Goal: Information Seeking & Learning: Compare options

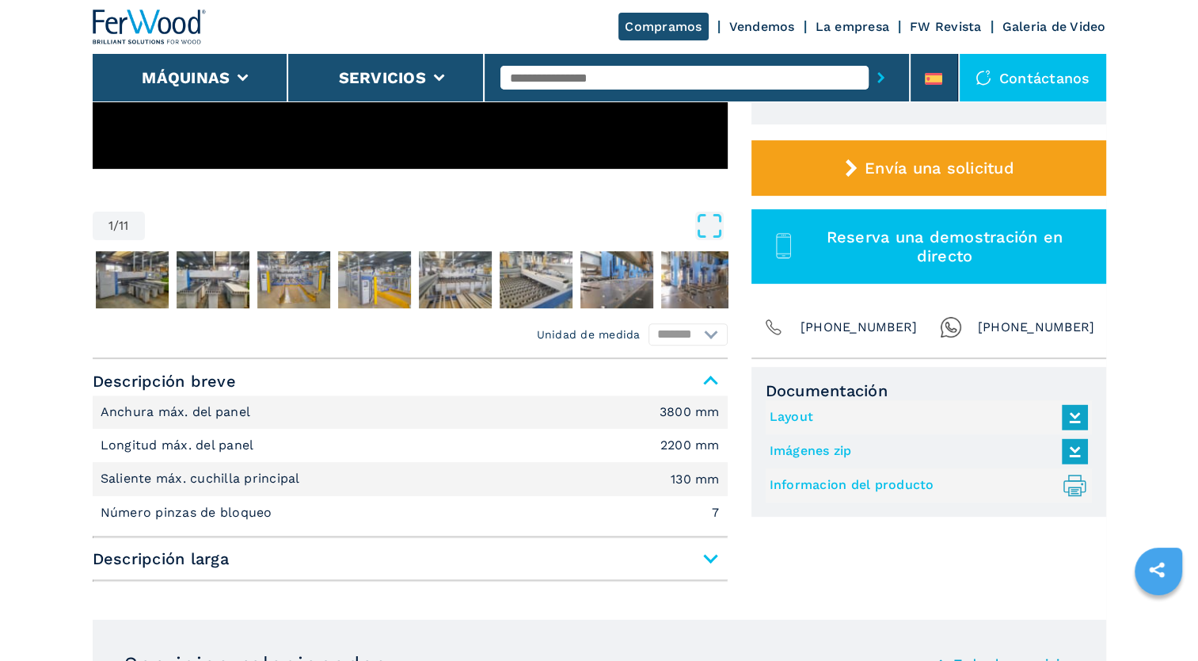
scroll to position [475, 0]
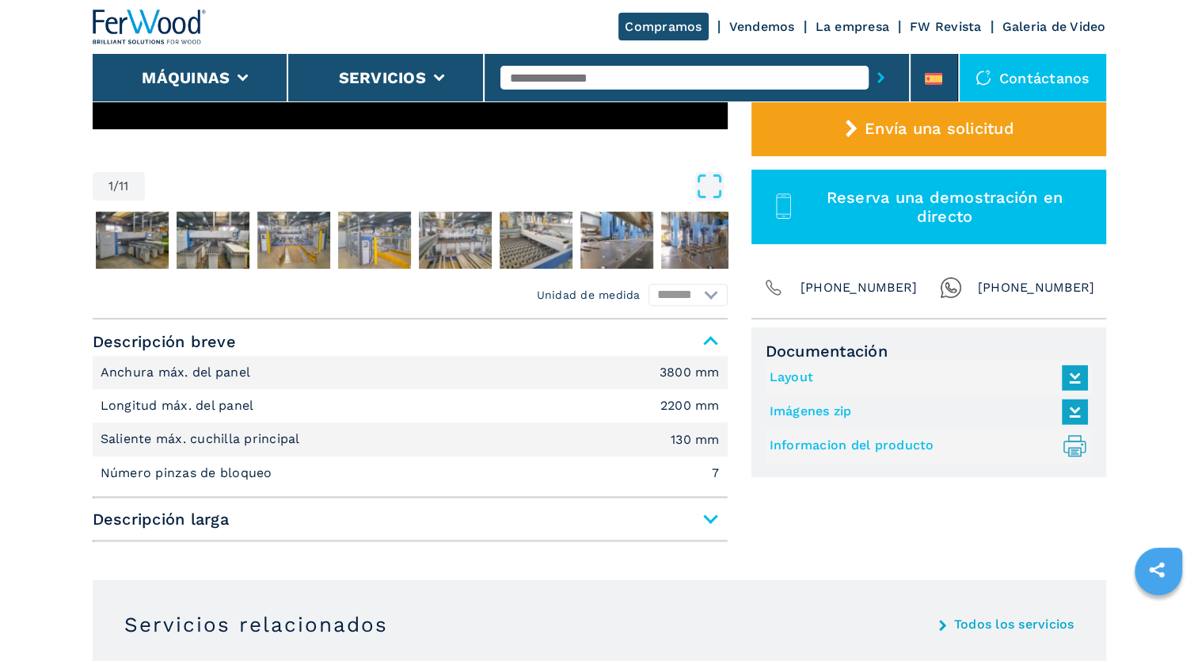
click at [649, 503] on span "Descripción larga" at bounding box center [410, 518] width 635 height 29
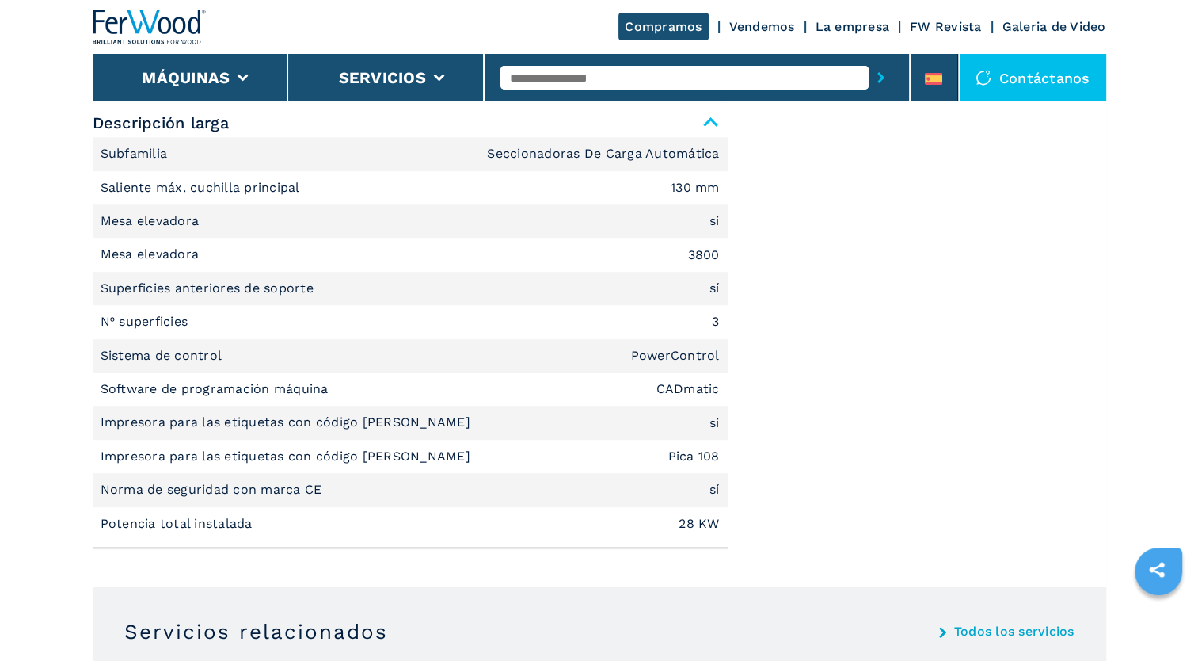
scroll to position [792, 0]
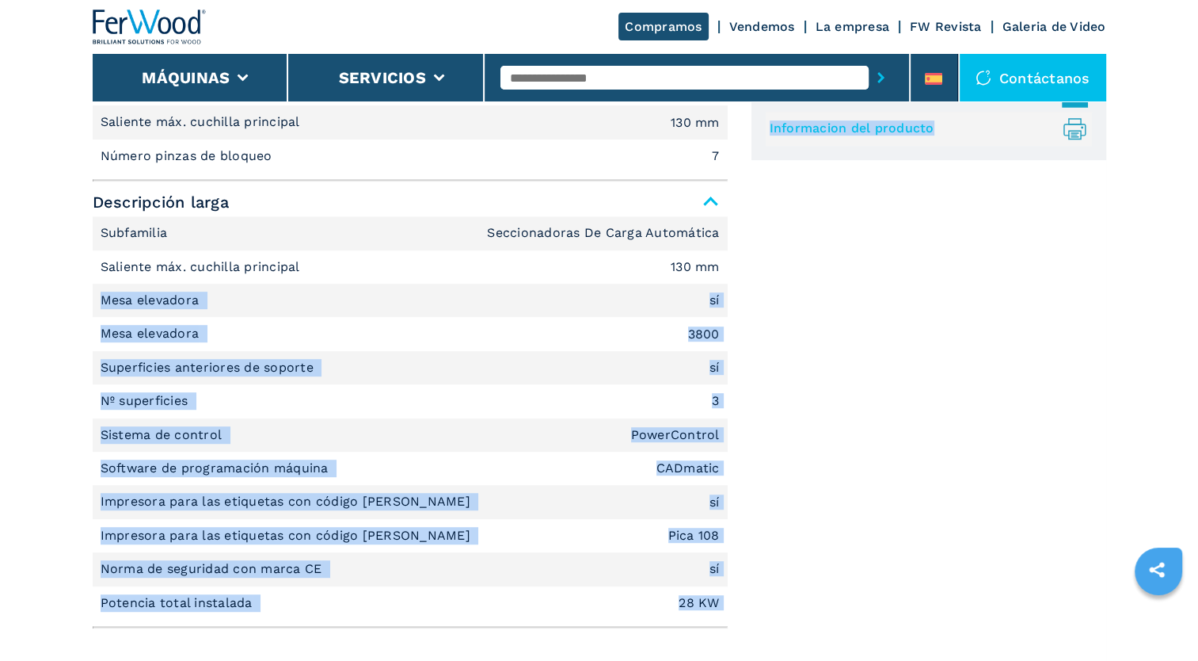
drag, startPoint x: 104, startPoint y: 296, endPoint x: 740, endPoint y: 602, distance: 706.3
click at [649, 503] on div "Unidad de medida ******* ******** Descripción breve Anchura máx. del panel 3800…" at bounding box center [600, 318] width 1014 height 633
copy div "Mesa elevadora sí Mesa elevadora 3800 Superficies anteriores de soporte sí Nº s…"
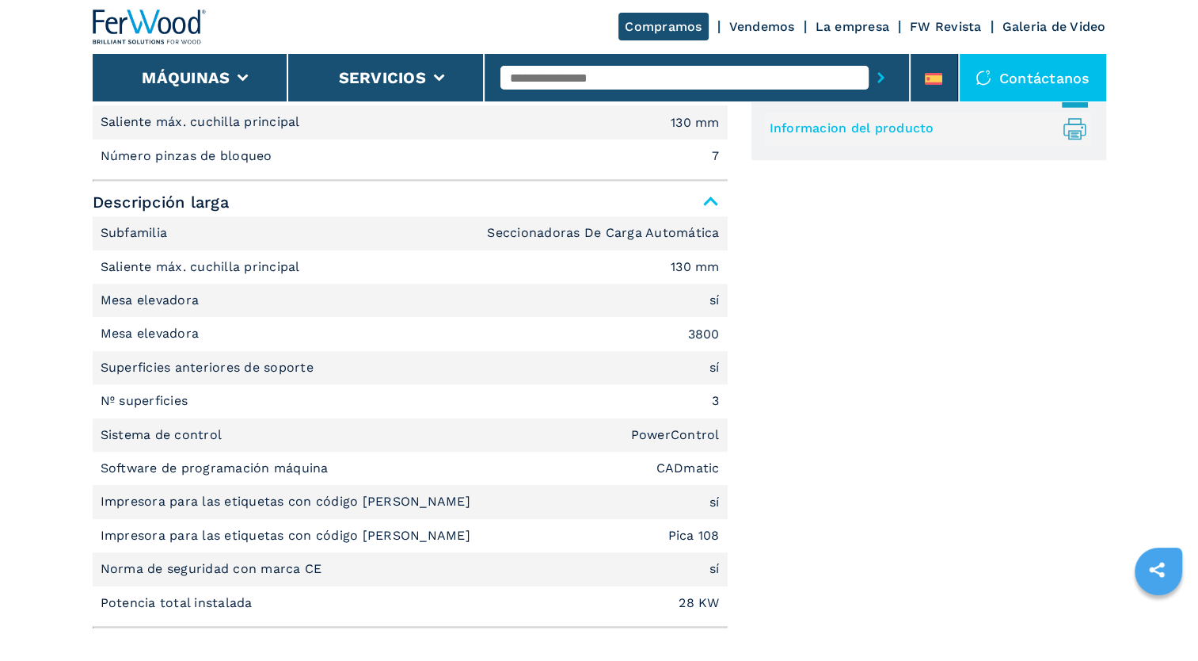
click at [649, 335] on div "Documentación Layout Imágenes zip Informacion del producto .prefix__st0{stroke-…" at bounding box center [929, 322] width 355 height 625
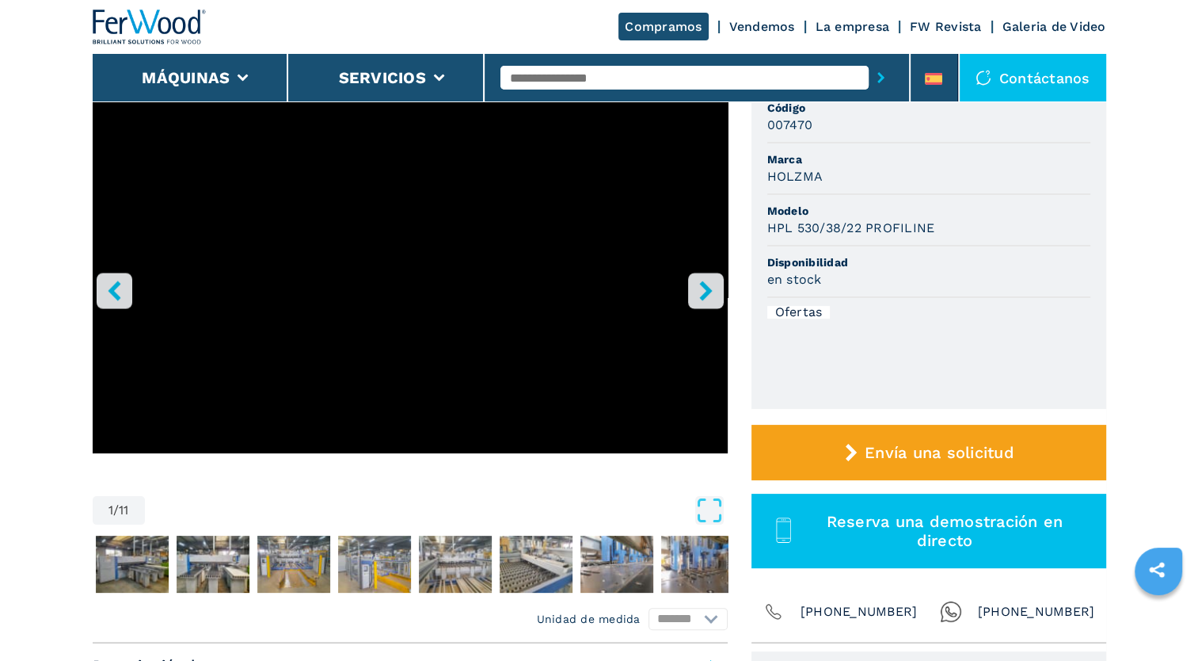
scroll to position [158, 0]
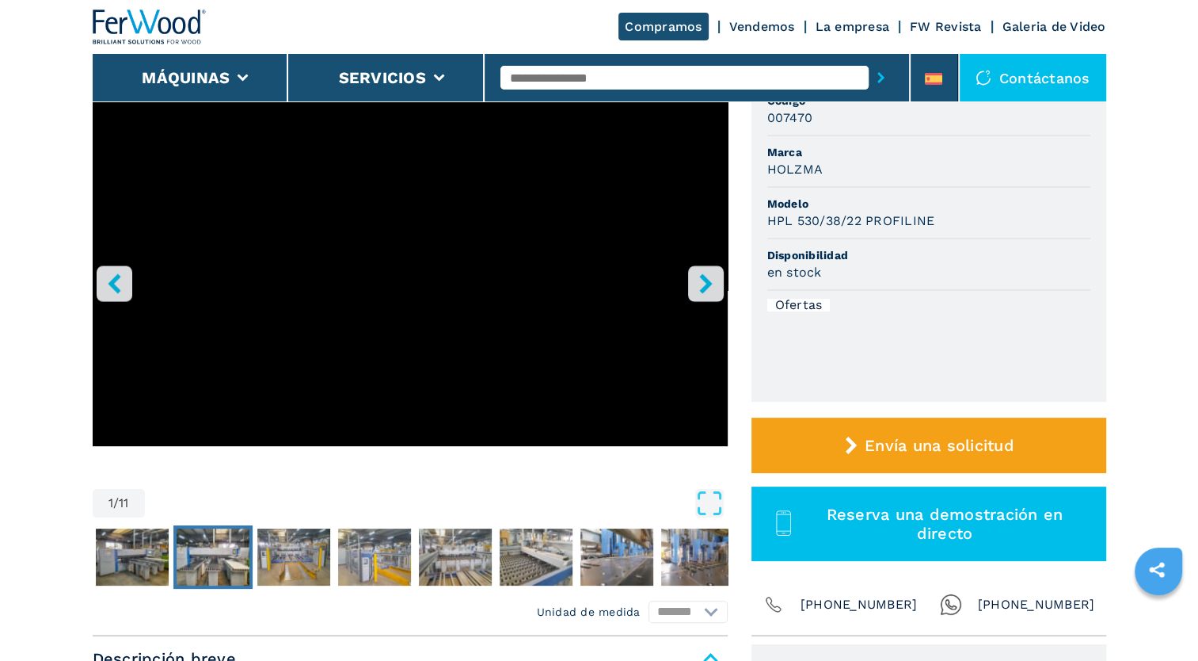
click at [233, 503] on img "Go to Slide 3" at bounding box center [213, 556] width 73 height 57
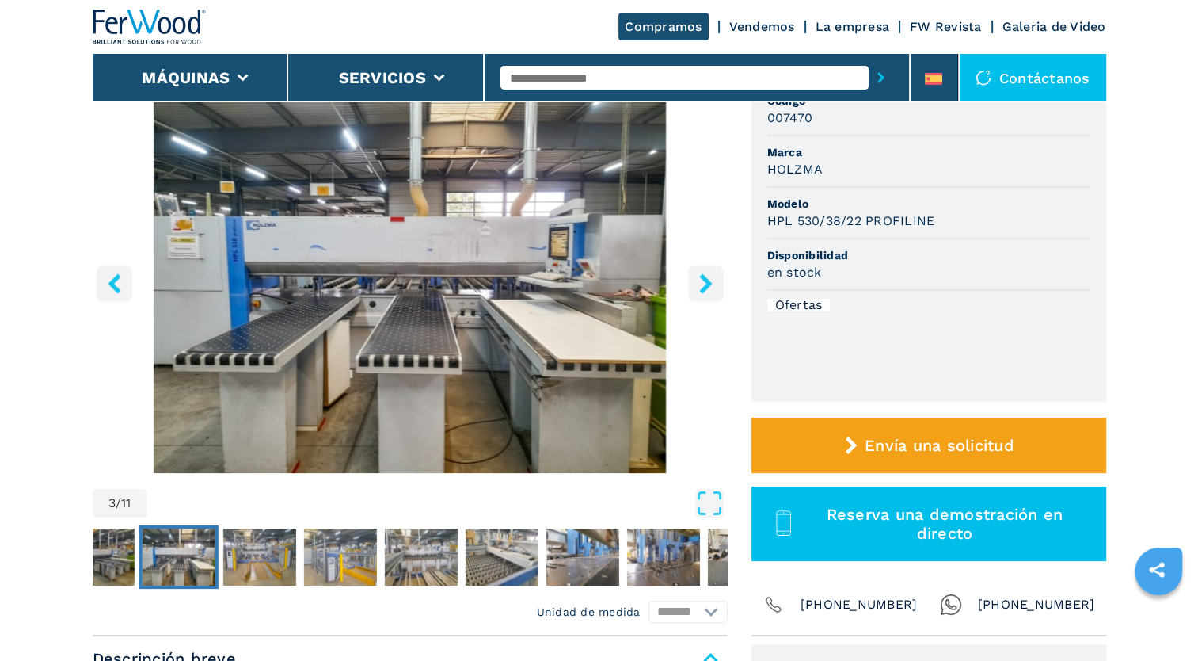
click at [158, 503] on img "Go to Slide 3" at bounding box center [178, 556] width 73 height 57
click at [125, 503] on img "Go to Slide 2" at bounding box center [97, 556] width 73 height 57
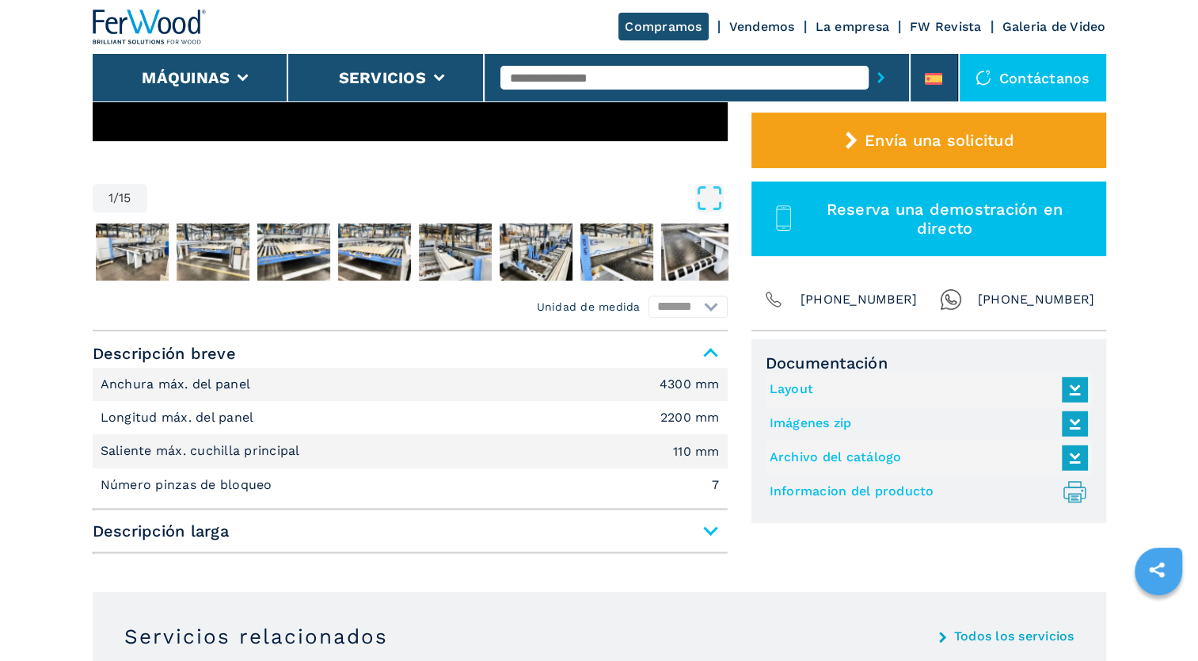
scroll to position [475, 0]
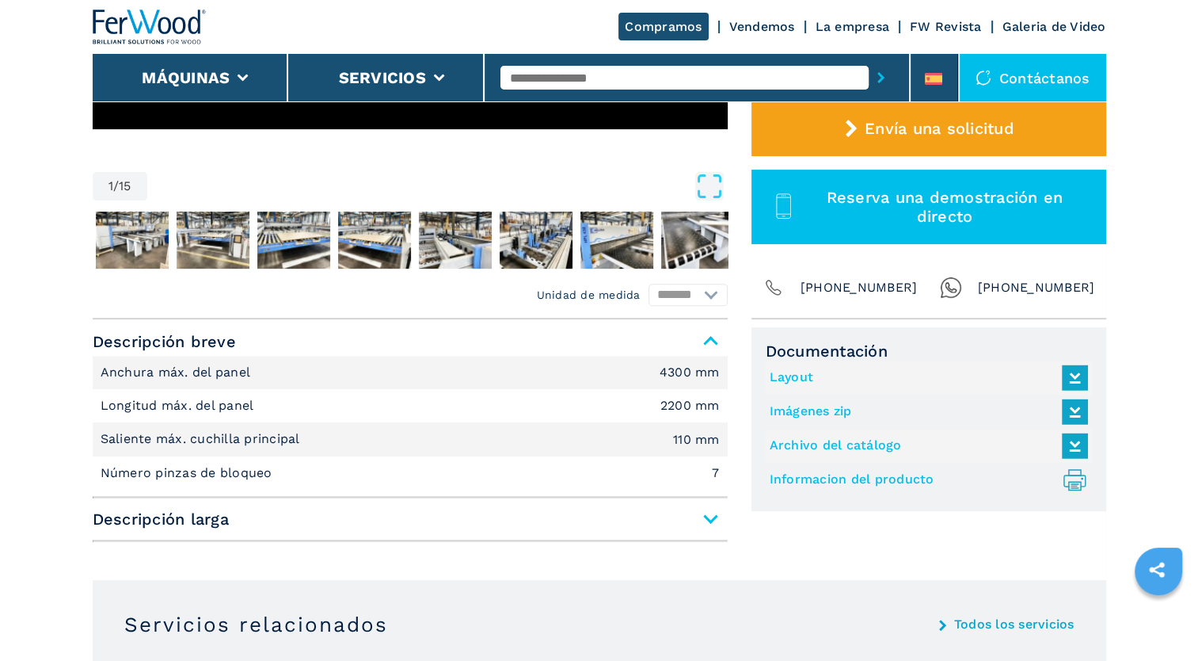
click at [716, 523] on span "Descripción larga" at bounding box center [410, 518] width 635 height 29
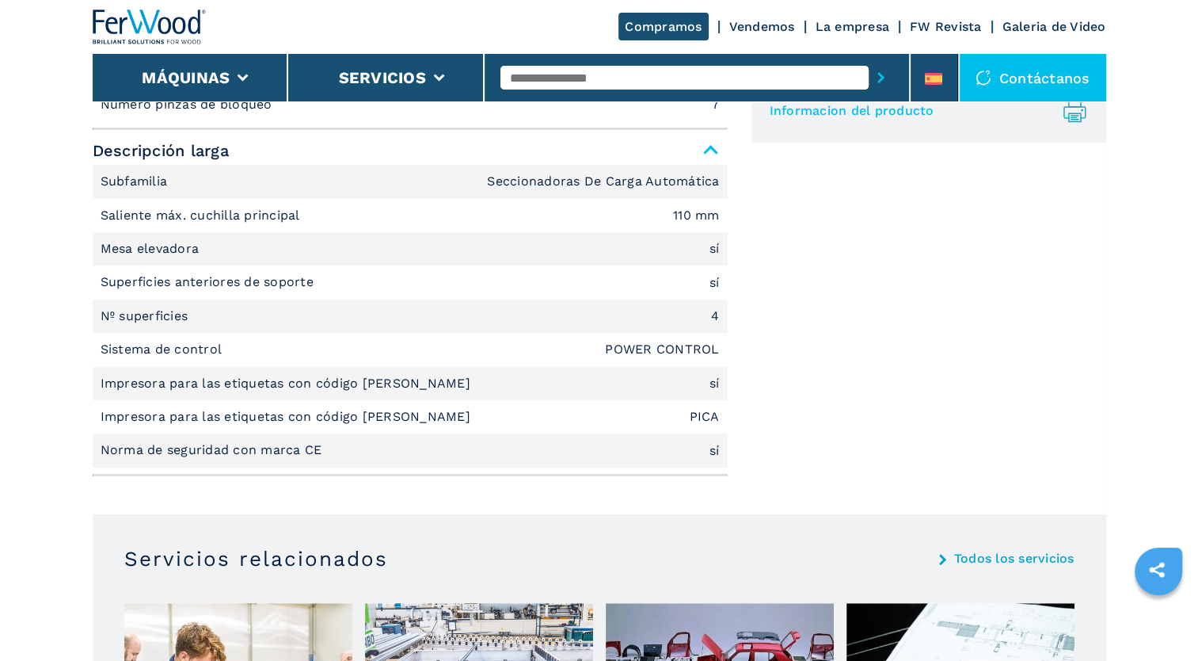
scroll to position [634, 0]
